Goal: Navigation & Orientation: Find specific page/section

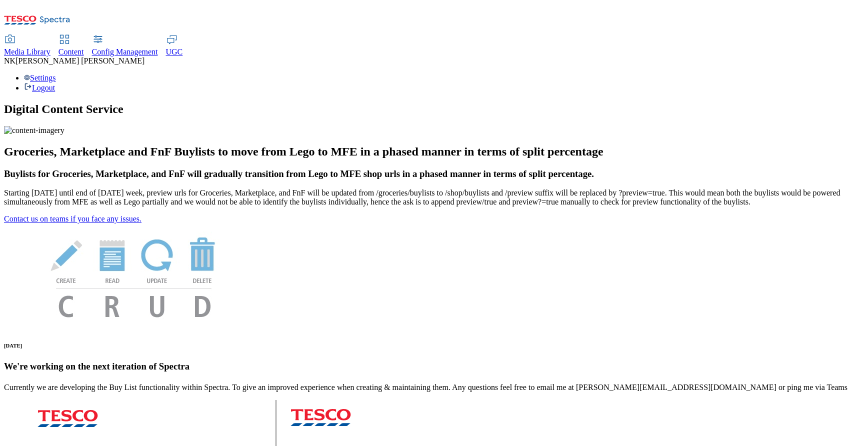
click at [50, 47] on span "Media Library" at bounding box center [27, 51] width 46 height 8
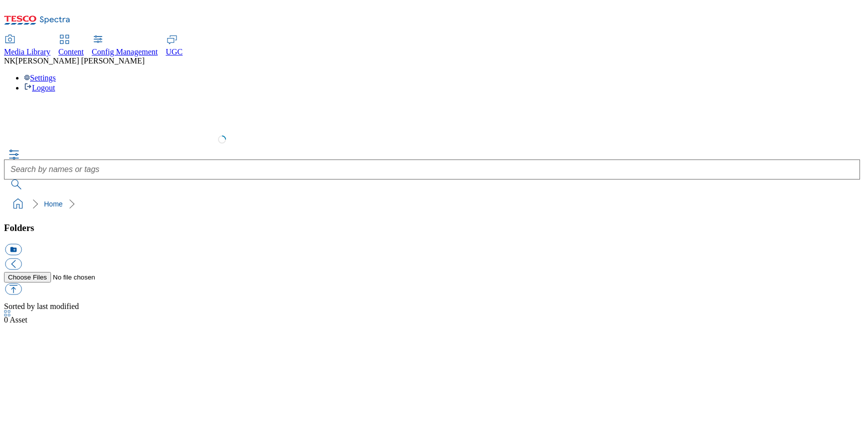
select select "flare-test"
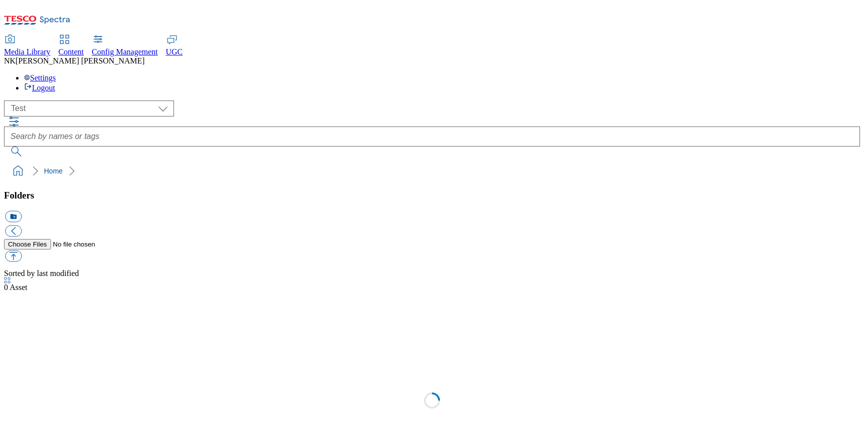
scroll to position [0, 0]
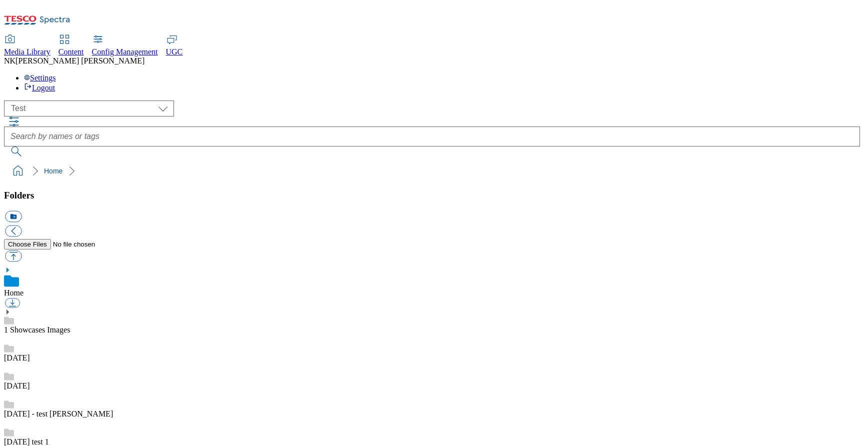
click at [11, 308] on icon at bounding box center [7, 311] width 7 height 7
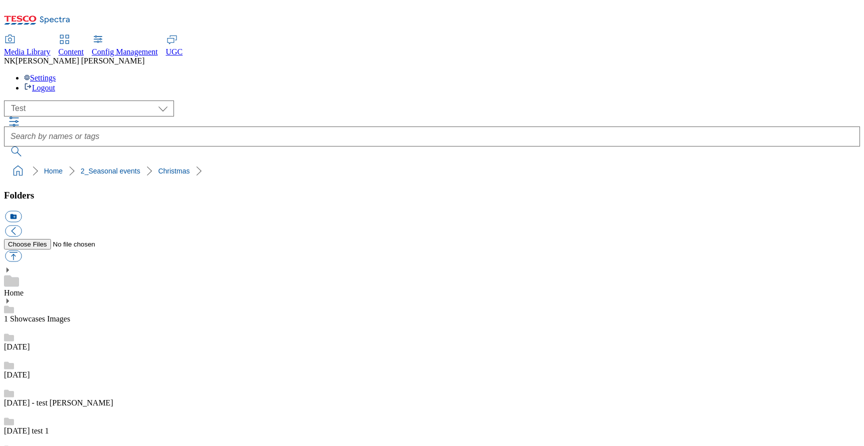
click at [268, 161] on ol "Home 2_Seasonal events Christmas 2022 TV ad" at bounding box center [435, 170] width 850 height 19
click at [262, 100] on div "( optional ) All all CE Clubcard Boost UK Clubcard Marketing Clubcard ROI clubc…" at bounding box center [432, 108] width 856 height 16
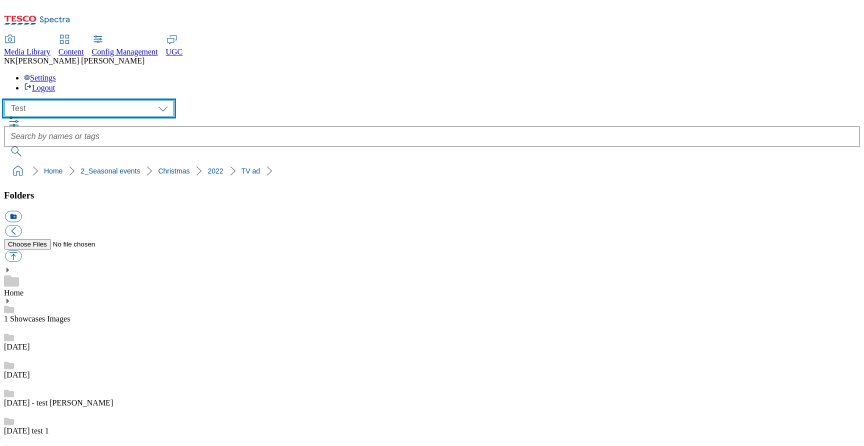
click at [104, 100] on select "All all CE Clubcard Boost UK Clubcard Marketing Clubcard ROI clubcard-boost-uk …" at bounding box center [89, 108] width 170 height 16
